Goal: Check status: Check status

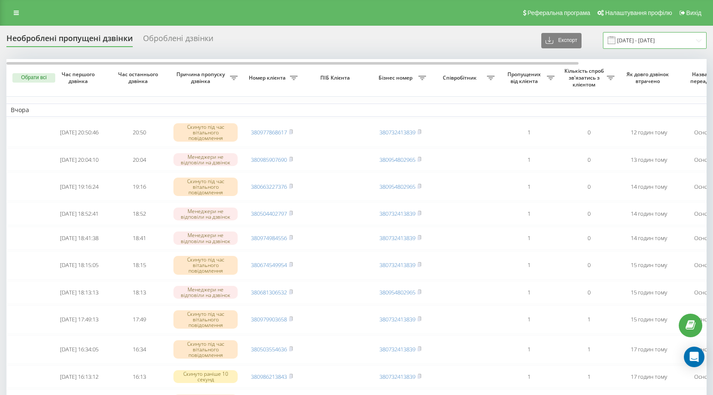
click at [697, 41] on input "[DATE] - [DATE]" at bounding box center [655, 40] width 104 height 17
click at [699, 42] on input "[DATE] - [DATE]" at bounding box center [655, 40] width 104 height 17
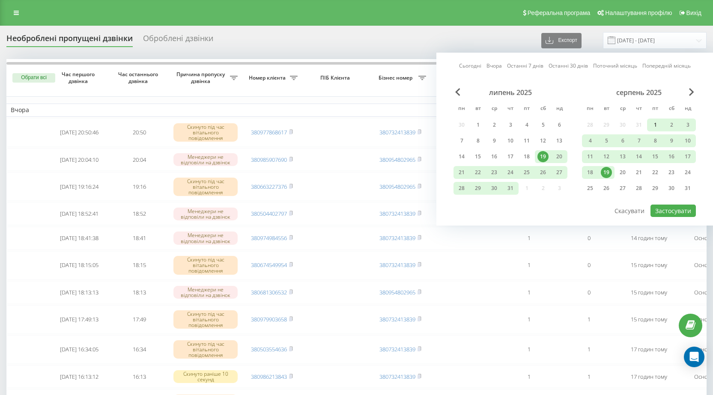
click at [650, 120] on div "1" at bounding box center [655, 124] width 11 height 11
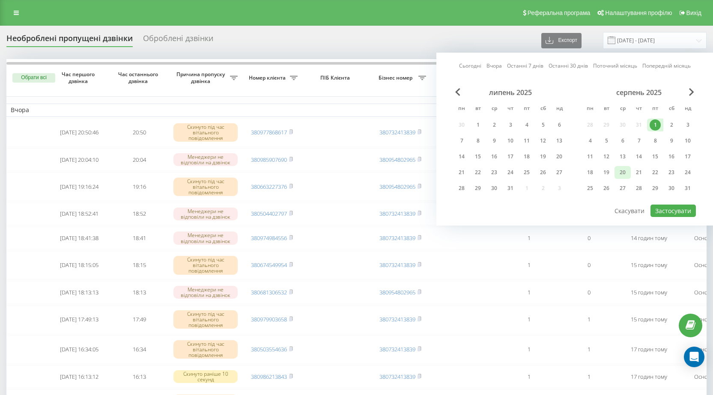
click at [624, 175] on div "20" at bounding box center [622, 172] width 11 height 11
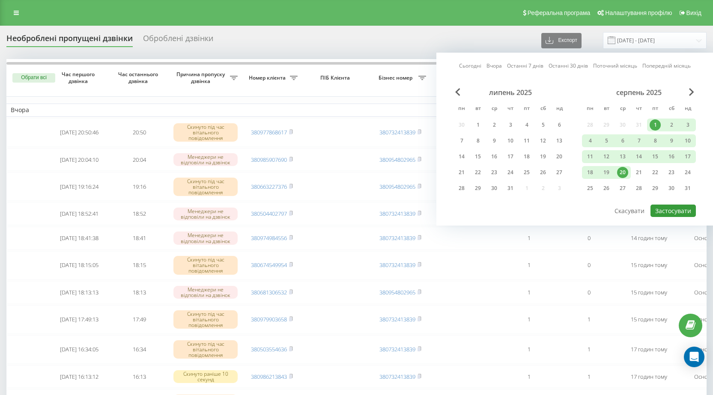
click at [675, 210] on button "Застосувати" at bounding box center [673, 211] width 45 height 12
type input "[DATE] - [DATE]"
